Goal: Navigation & Orientation: Find specific page/section

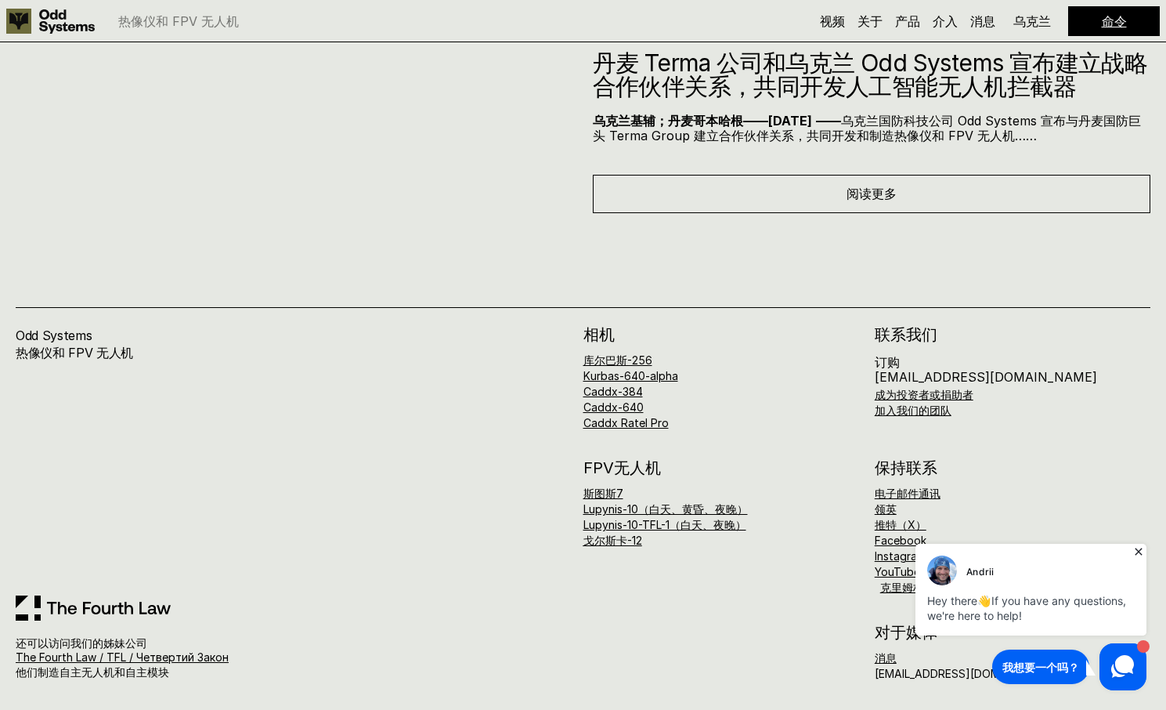
scroll to position [9638, 0]
click at [1138, 551] on icon at bounding box center [1138, 551] width 7 height 7
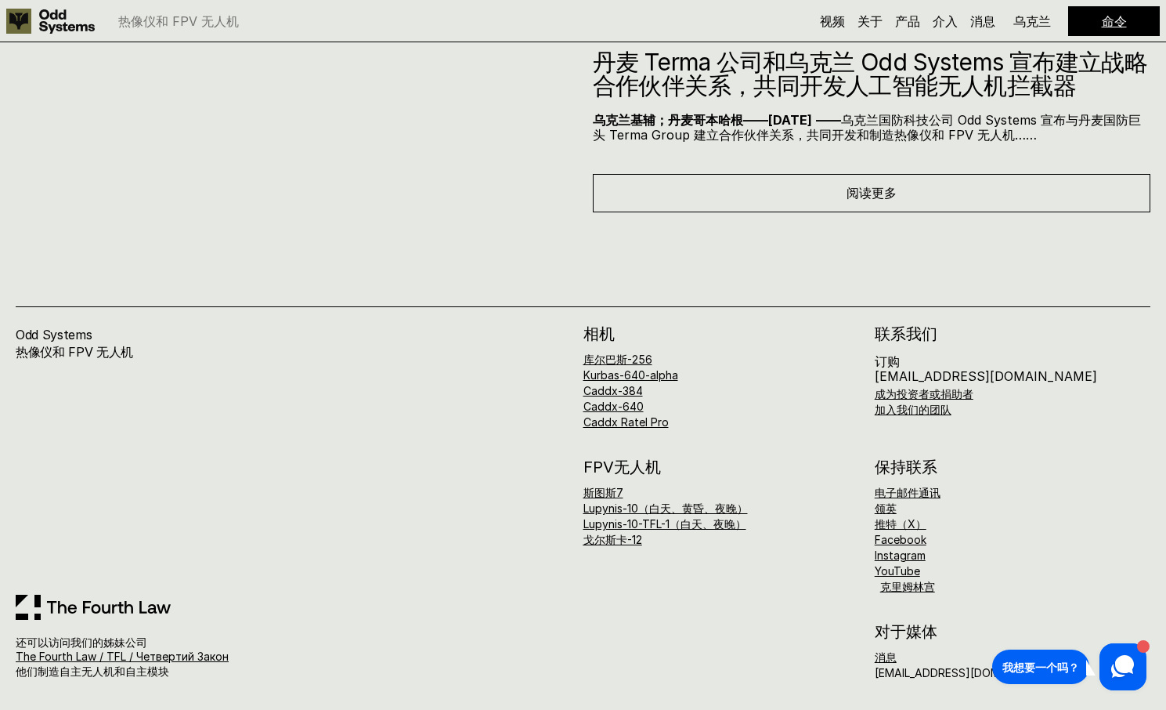
click at [907, 18] on font "产品" at bounding box center [907, 21] width 25 height 16
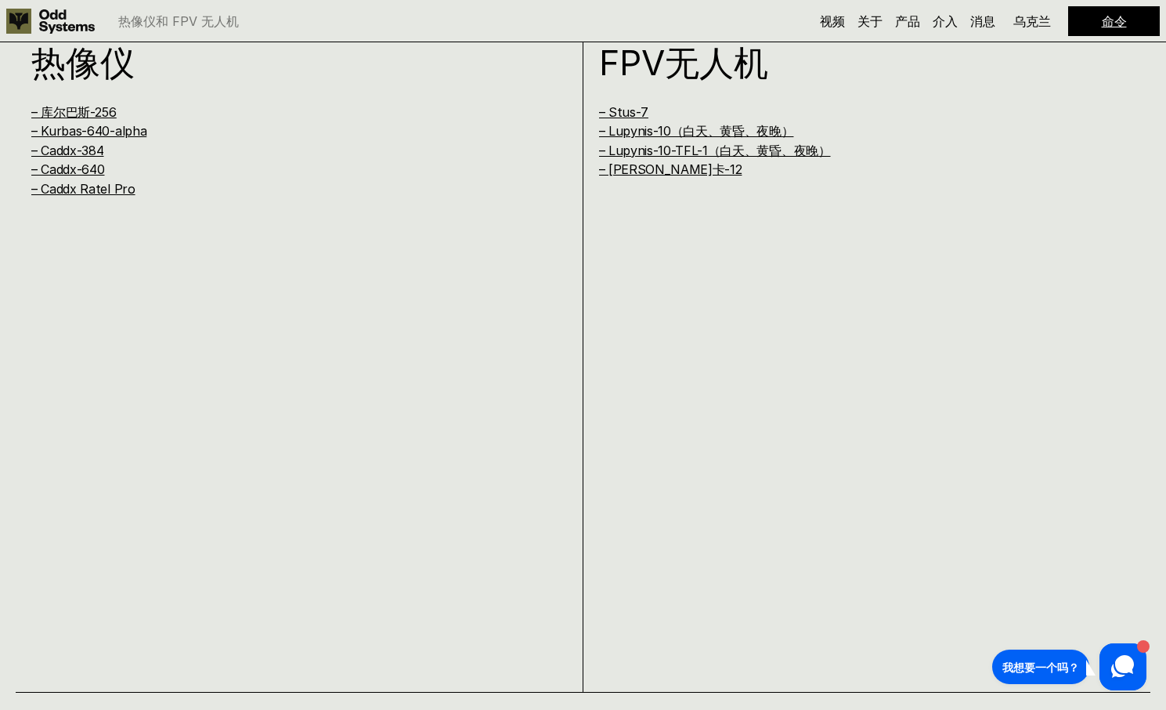
scroll to position [1419, 0]
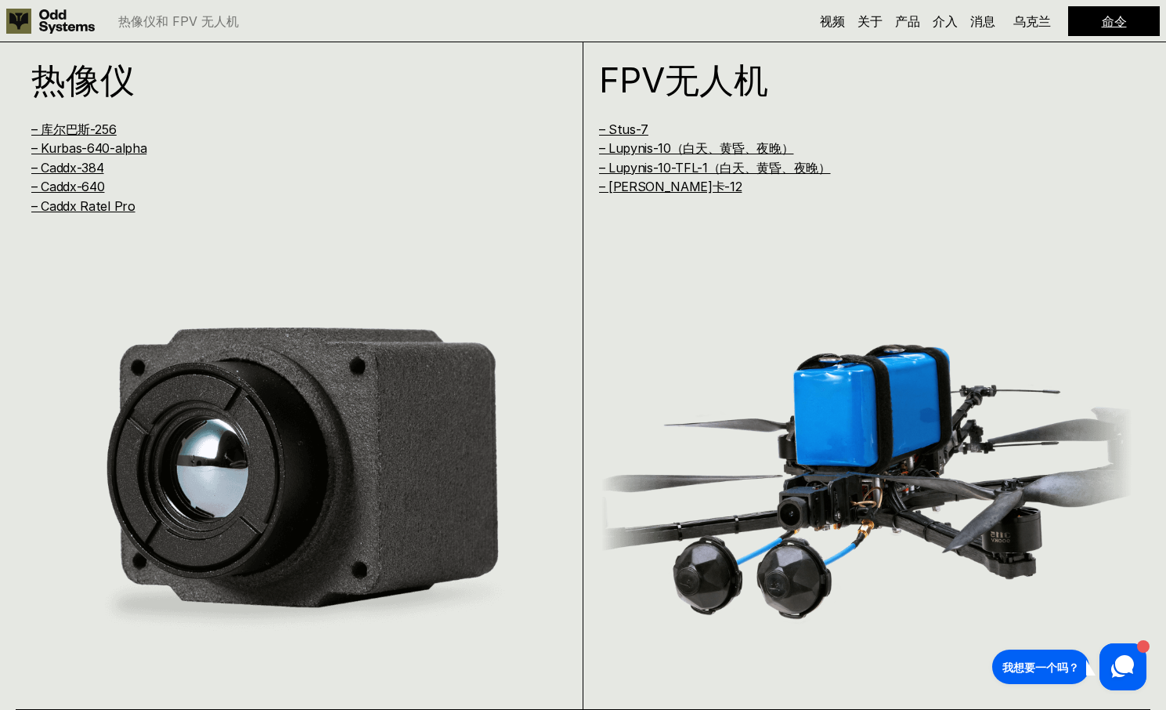
drag, startPoint x: 882, startPoint y: 35, endPoint x: 871, endPoint y: 36, distance: 11.0
click at [882, 38] on div "热像仪和 FPV 无人机 视频 关于 产品 介入 消息 命令 乌克兰" at bounding box center [583, 21] width 1166 height 42
click at [860, 24] on font "关于" at bounding box center [870, 21] width 25 height 16
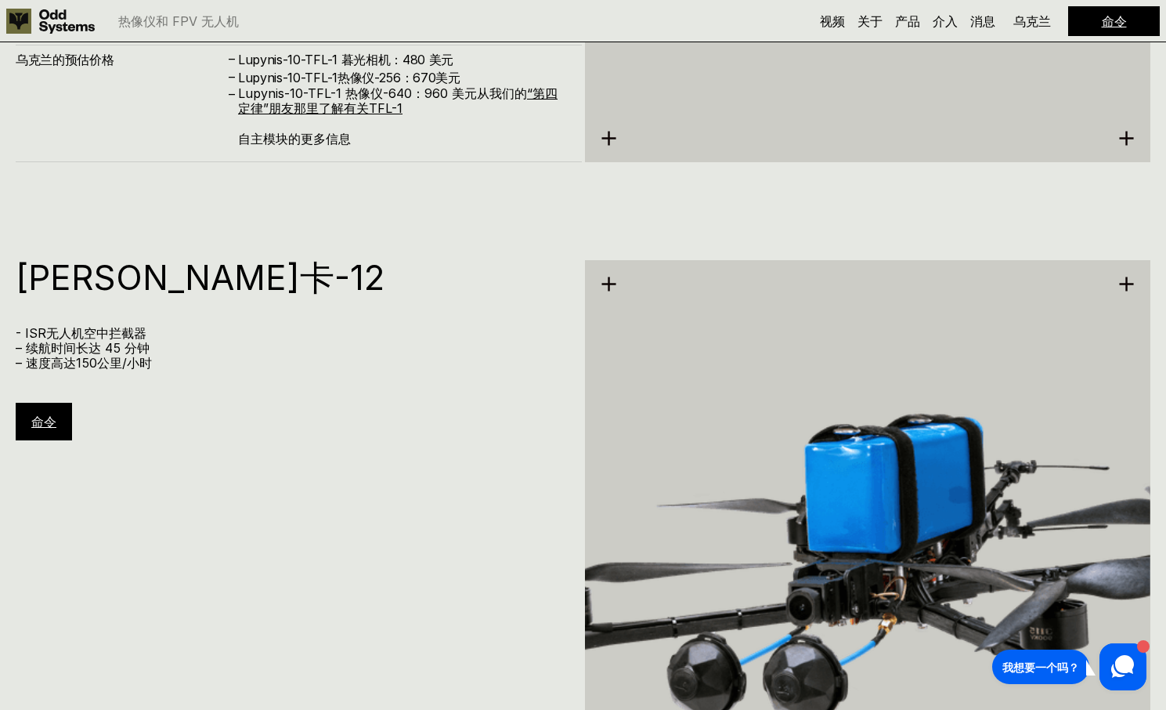
scroll to position [9638, 0]
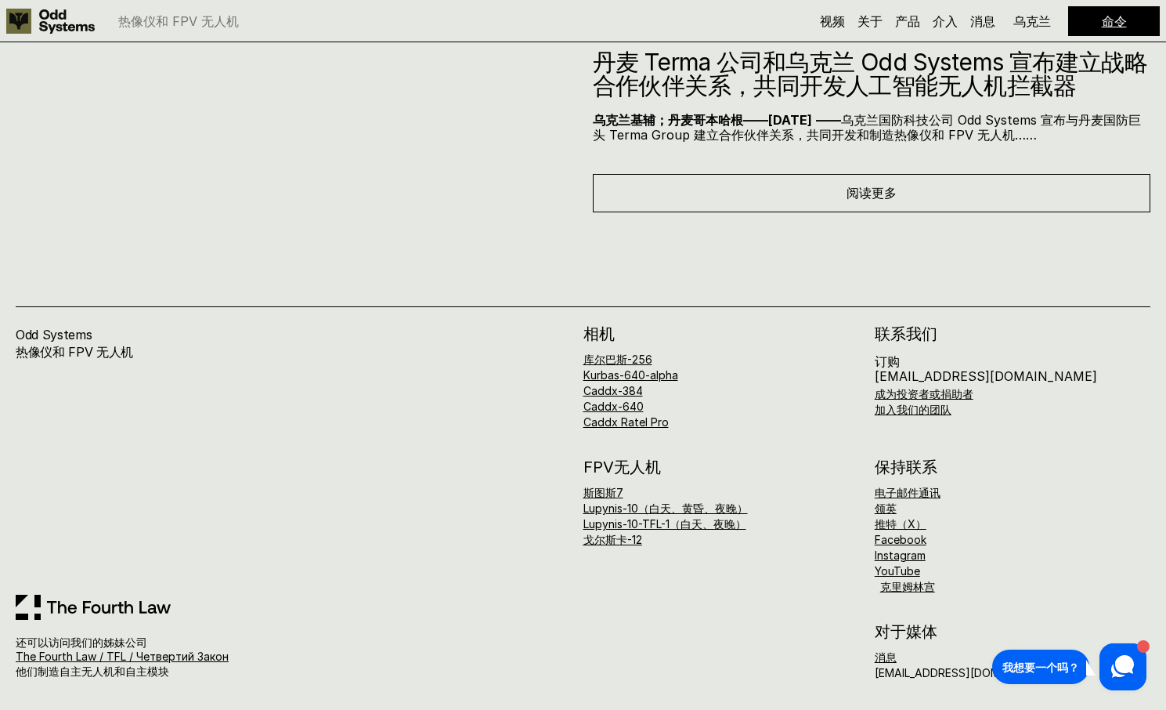
drag, startPoint x: 1170, startPoint y: 101, endPoint x: 68, endPoint y: 2, distance: 1106.6
click at [890, 512] on font "领英" at bounding box center [886, 507] width 22 height 13
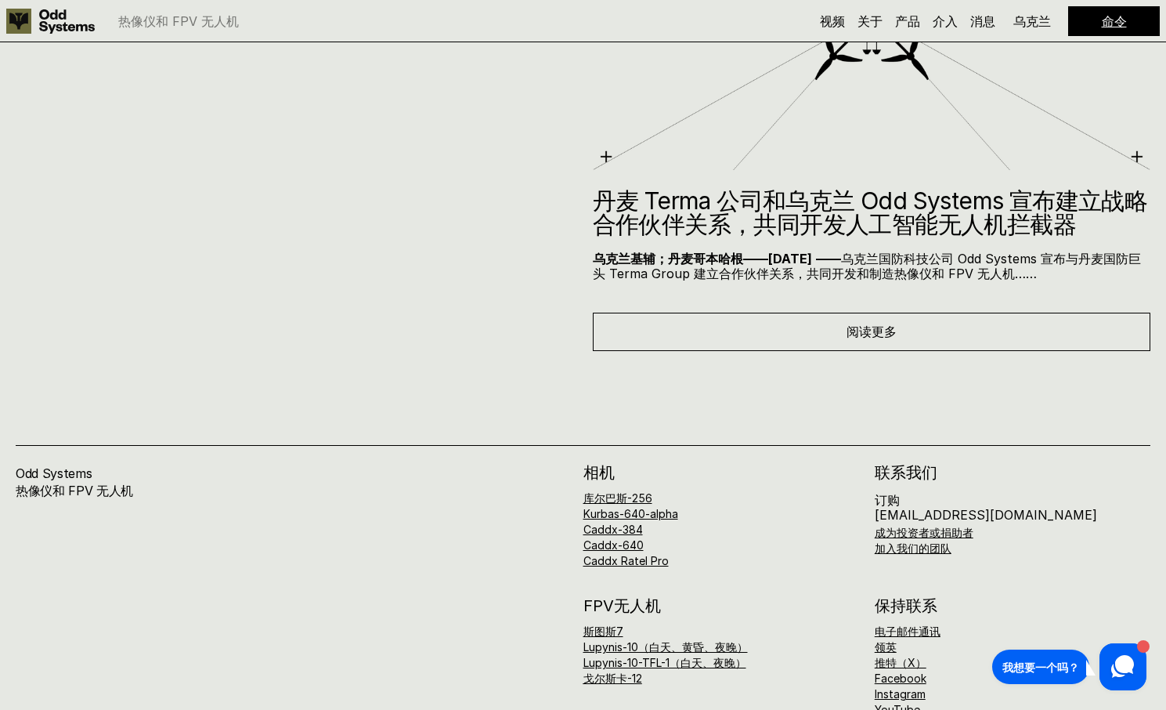
scroll to position [9246, 0]
